Goal: Task Accomplishment & Management: Use online tool/utility

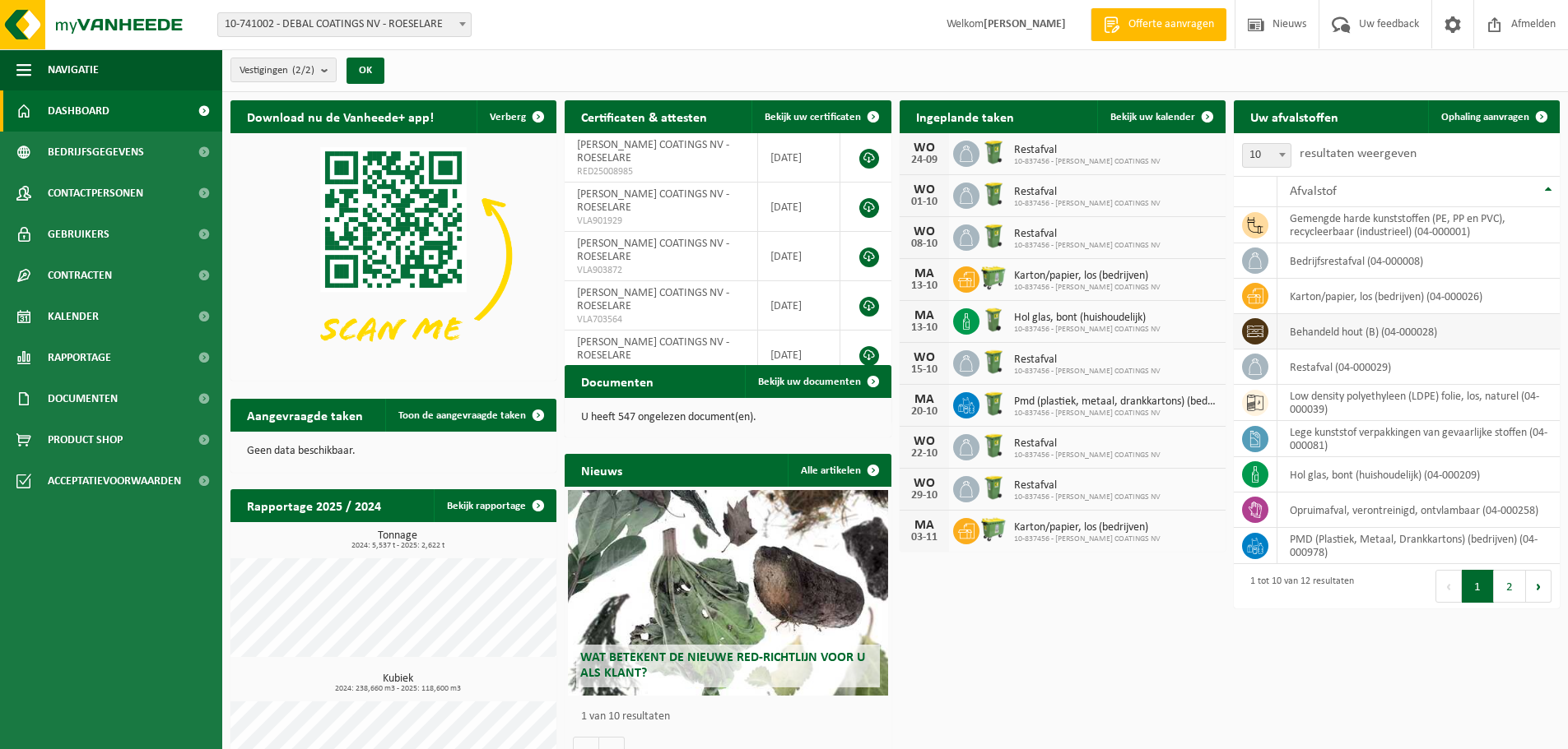
click at [1345, 334] on td "behandeld hout (B) (04-000028)" at bounding box center [1419, 332] width 282 height 35
click at [1247, 334] on icon at bounding box center [1255, 332] width 17 height 17
click at [1539, 115] on span at bounding box center [1541, 117] width 33 height 33
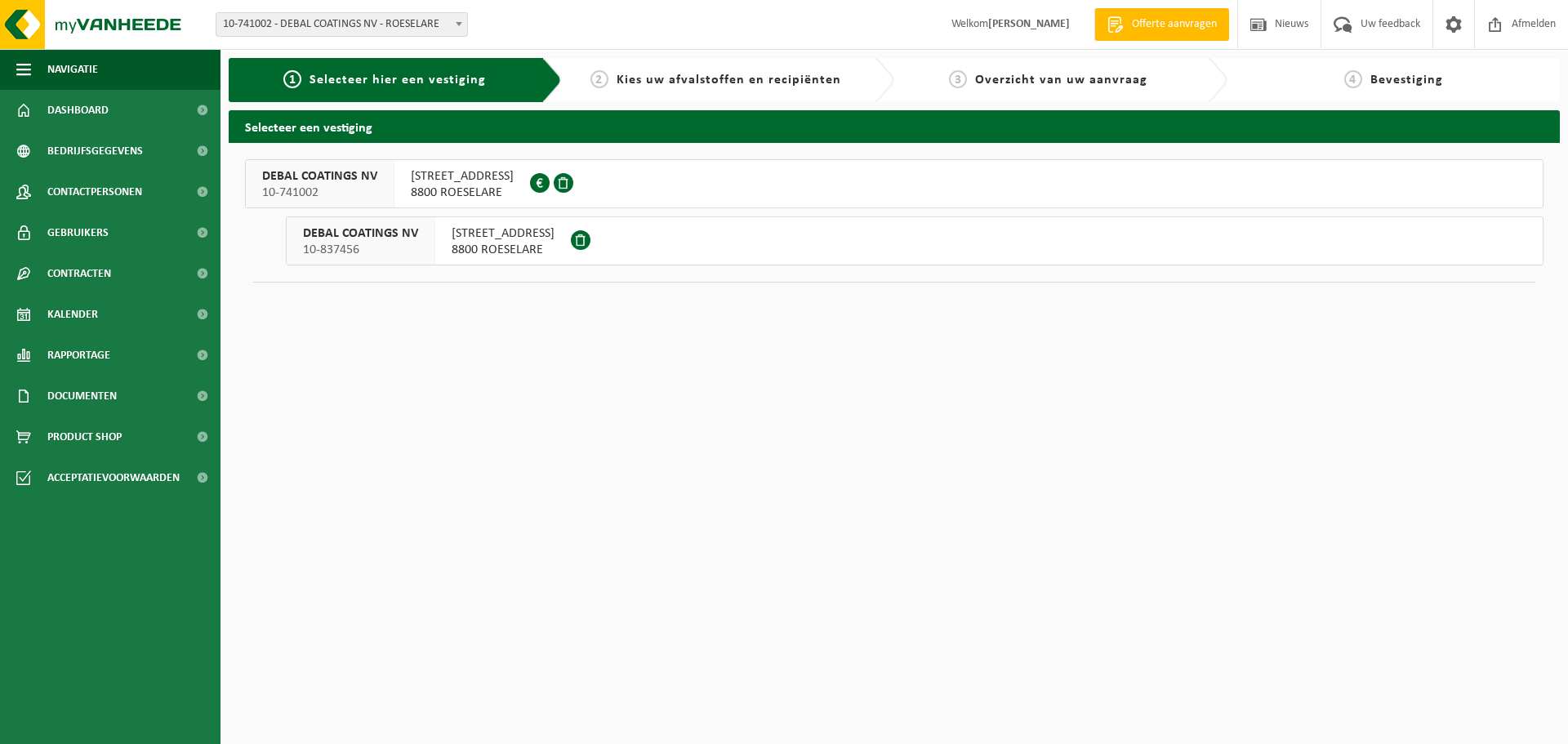
click at [376, 180] on div "DEBAL COATINGS NV 10-741002" at bounding box center [320, 184] width 148 height 48
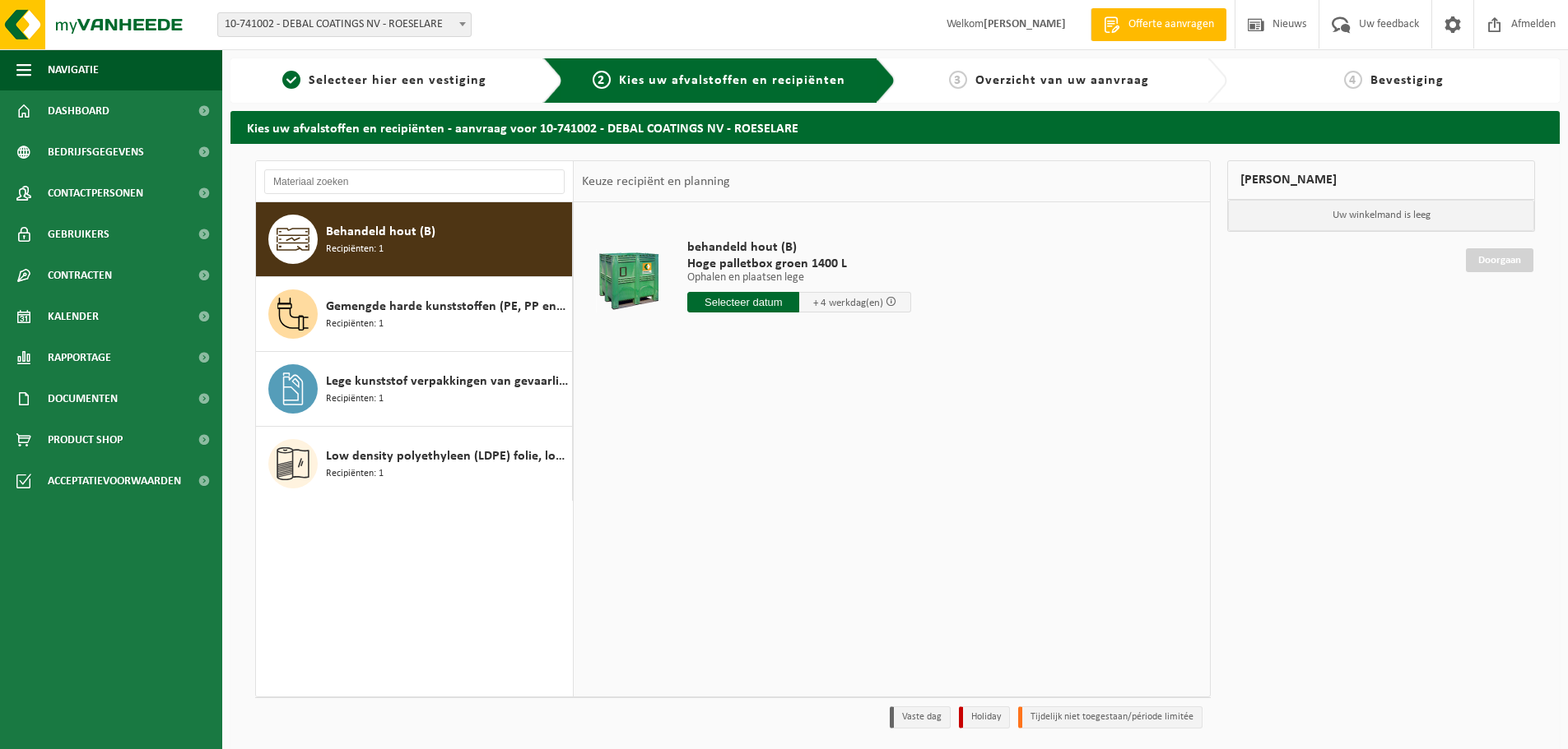
click at [455, 245] on div "Behandeld hout (B) Recipiënten: 1" at bounding box center [447, 240] width 242 height 50
click at [783, 304] on input "text" at bounding box center [742, 302] width 112 height 20
click at [729, 502] on div "30" at bounding box center [731, 500] width 29 height 27
type input "Van 2025-09-30"
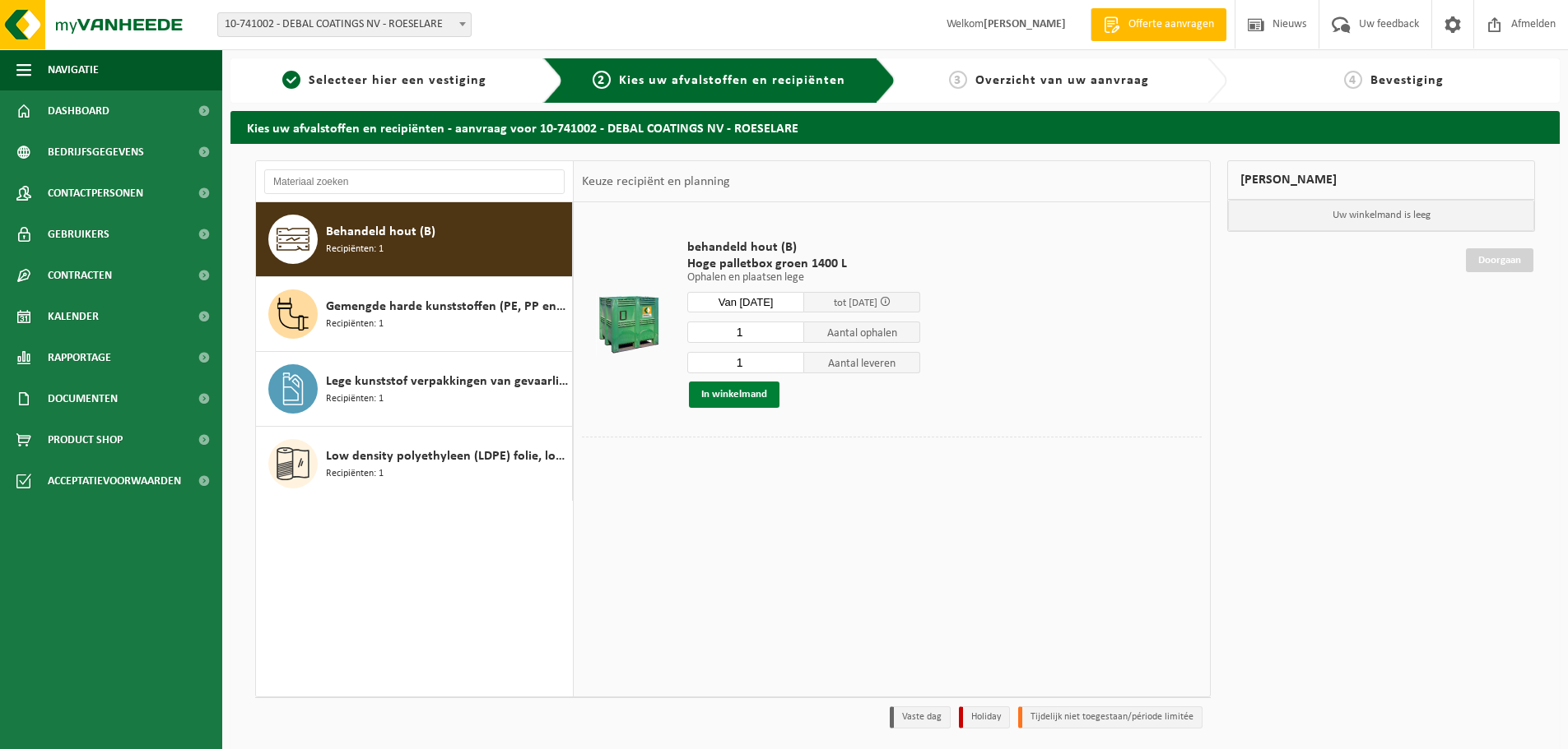
click at [733, 395] on button "In winkelmand" at bounding box center [734, 394] width 90 height 27
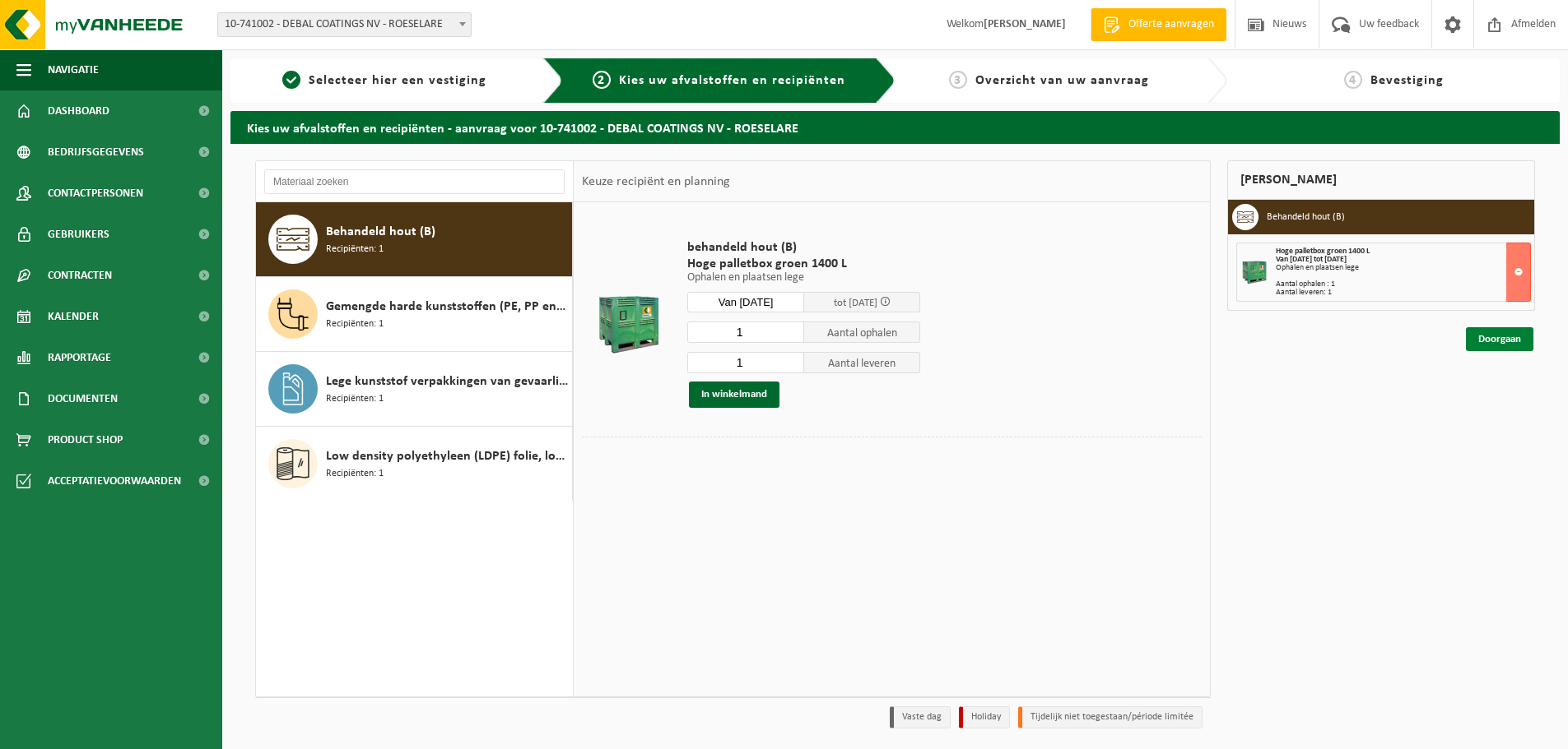
click at [1492, 336] on link "Doorgaan" at bounding box center [1499, 339] width 67 height 24
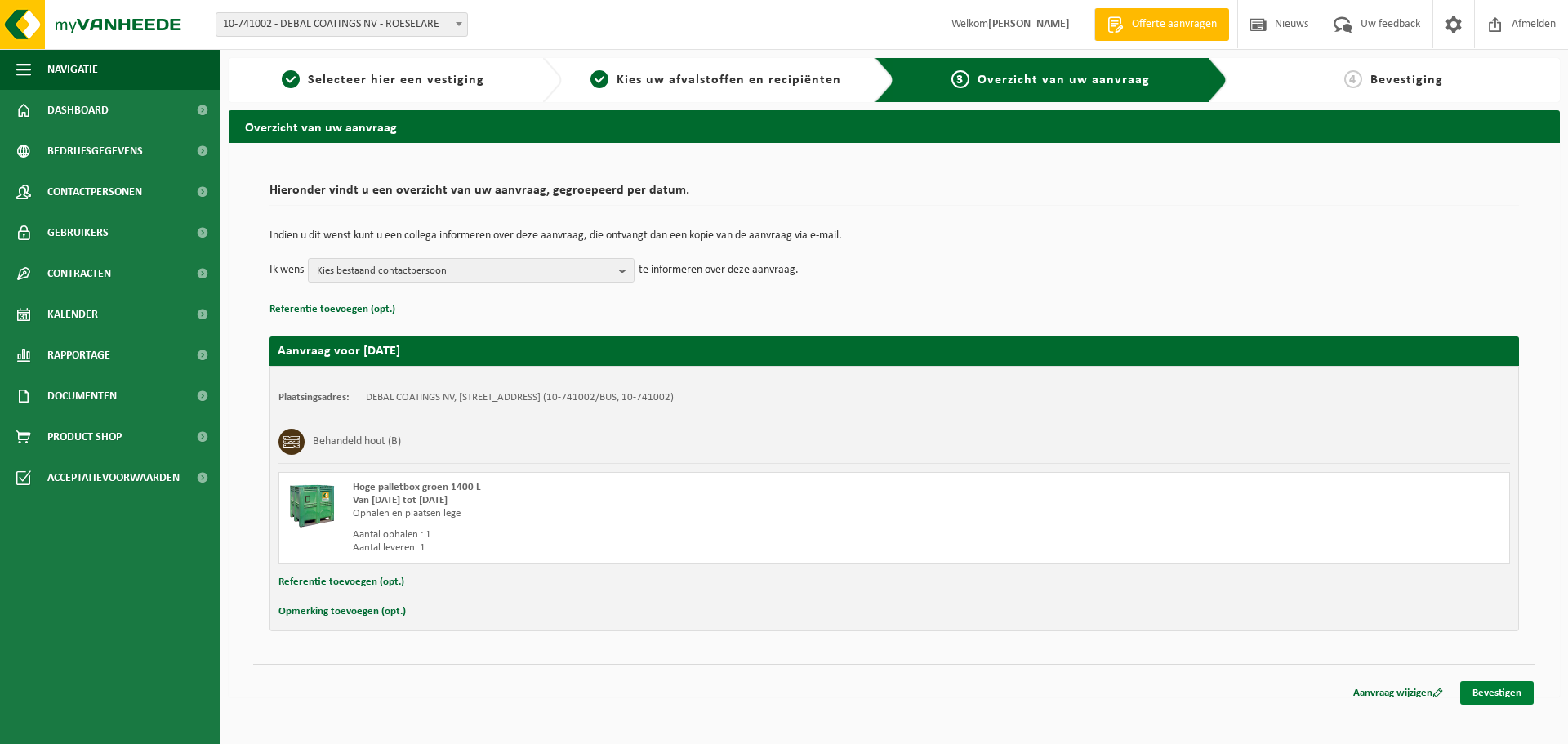
click at [1499, 689] on link "Bevestigen" at bounding box center [1497, 694] width 73 height 24
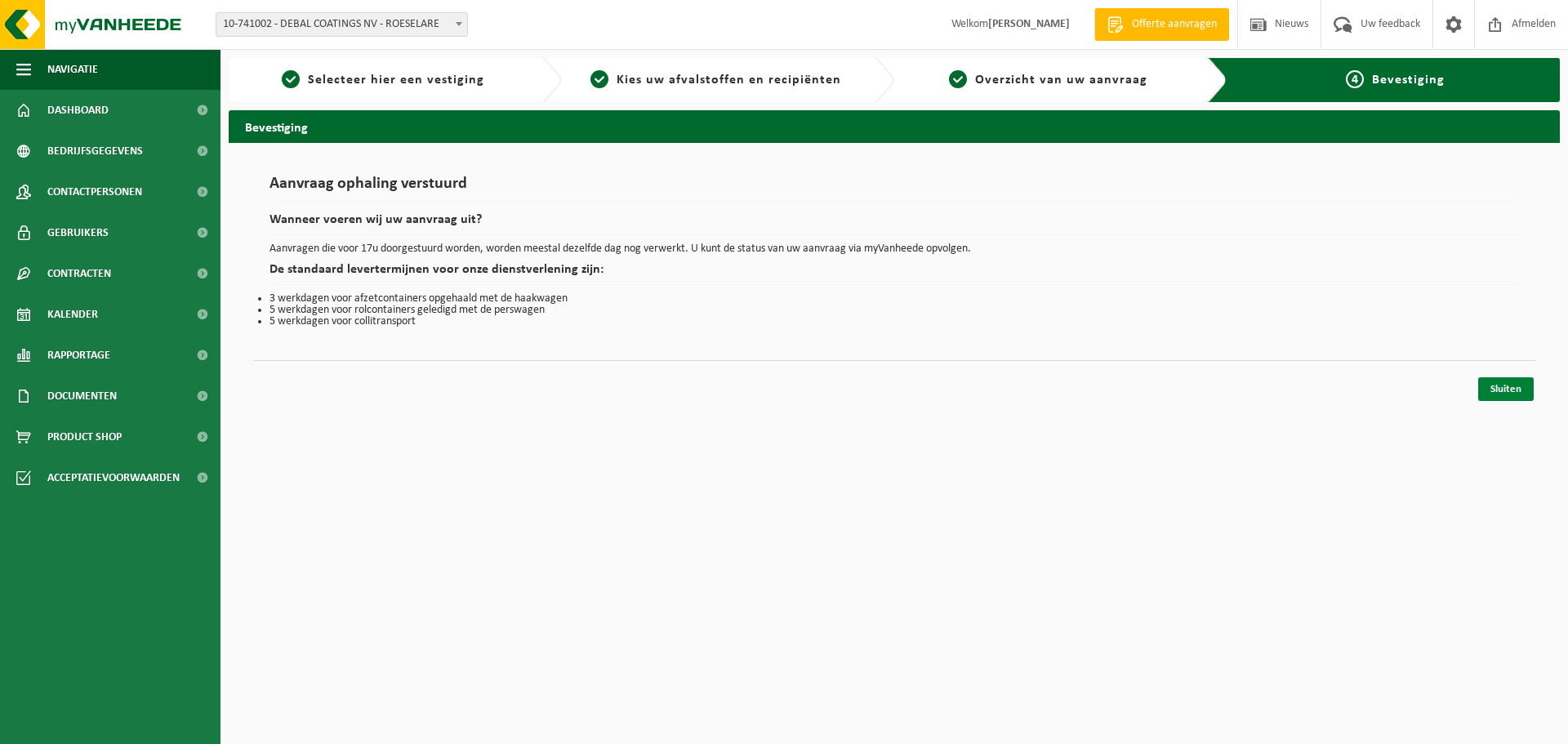
click at [1510, 389] on link "Sluiten" at bounding box center [1506, 389] width 56 height 24
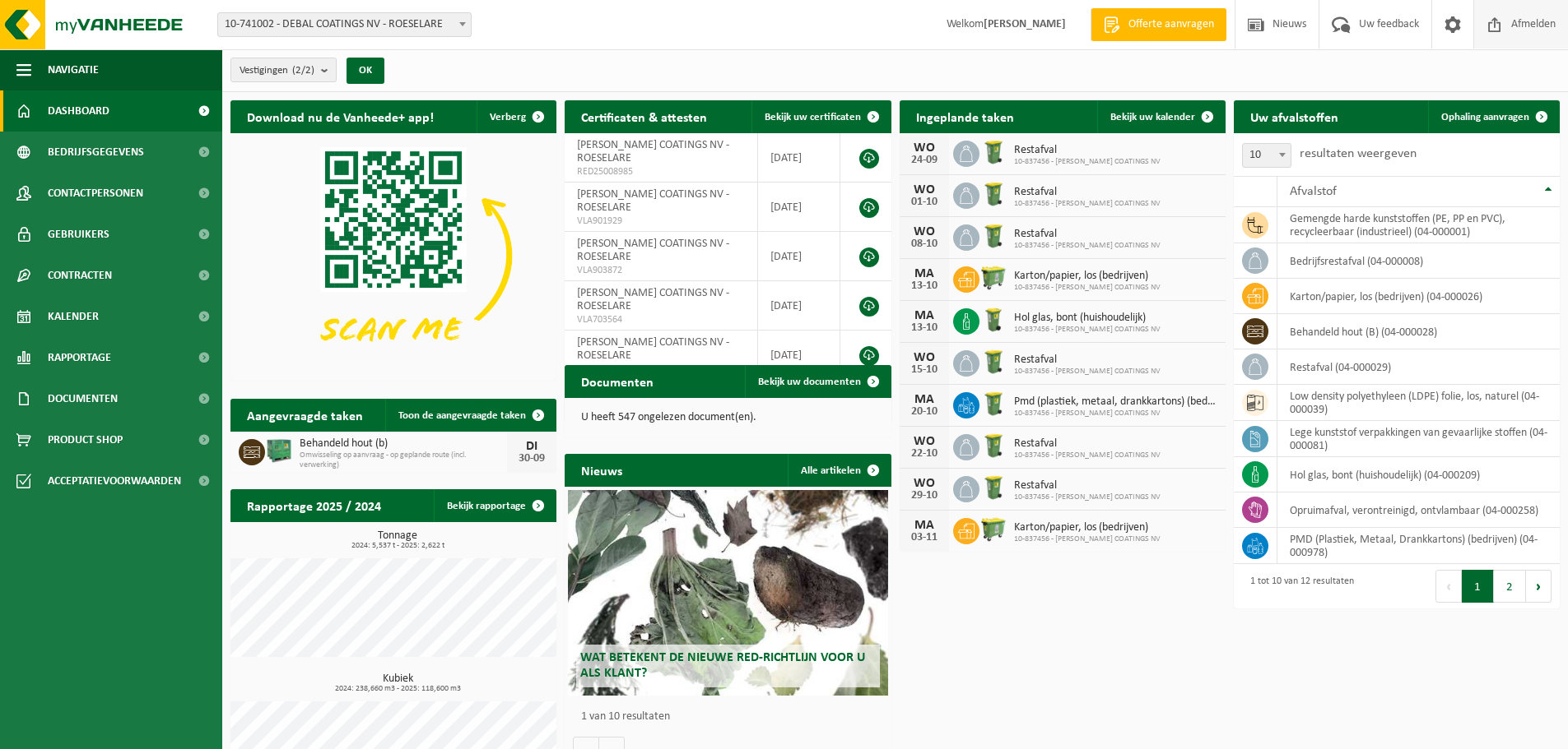
click at [1517, 26] on span "Afmelden" at bounding box center [1533, 24] width 53 height 49
